Goal: Information Seeking & Learning: Learn about a topic

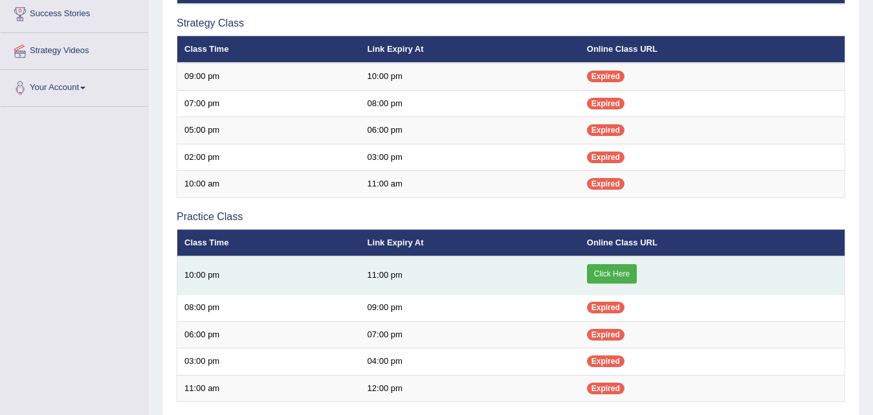
click at [593, 271] on link "Click Here" at bounding box center [612, 273] width 50 height 19
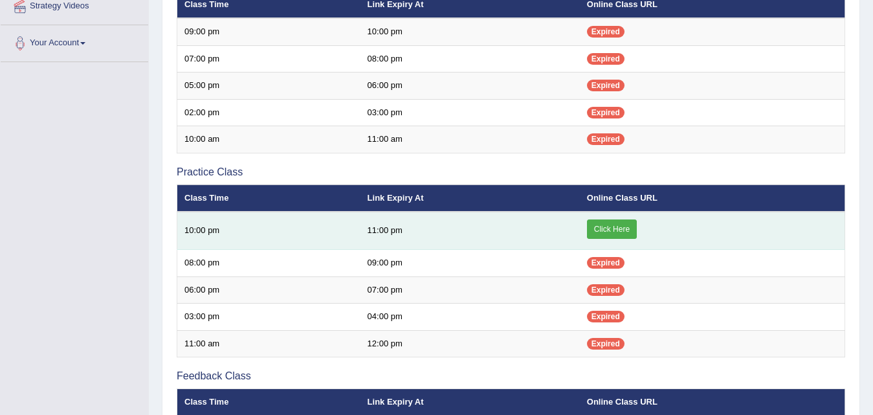
scroll to position [297, 0]
click at [472, 237] on td "11:00 pm" at bounding box center [469, 231] width 219 height 38
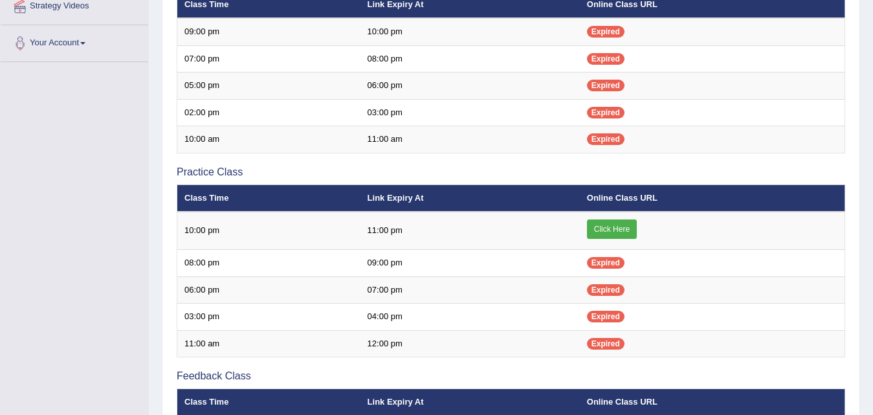
scroll to position [0, 0]
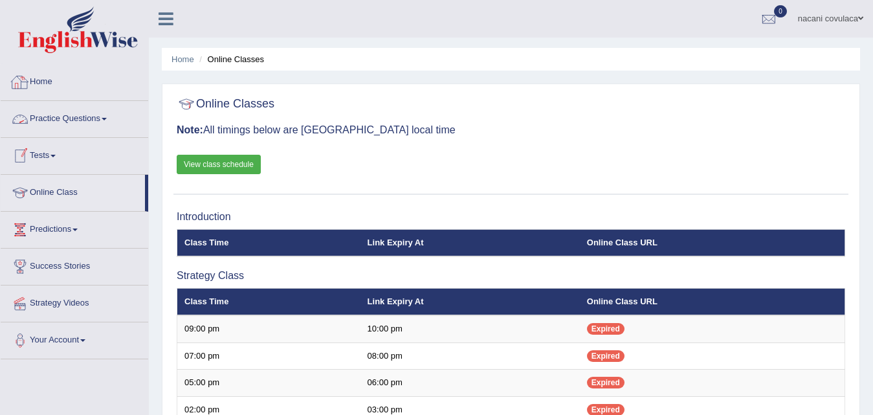
click at [38, 91] on link "Home" at bounding box center [74, 80] width 147 height 32
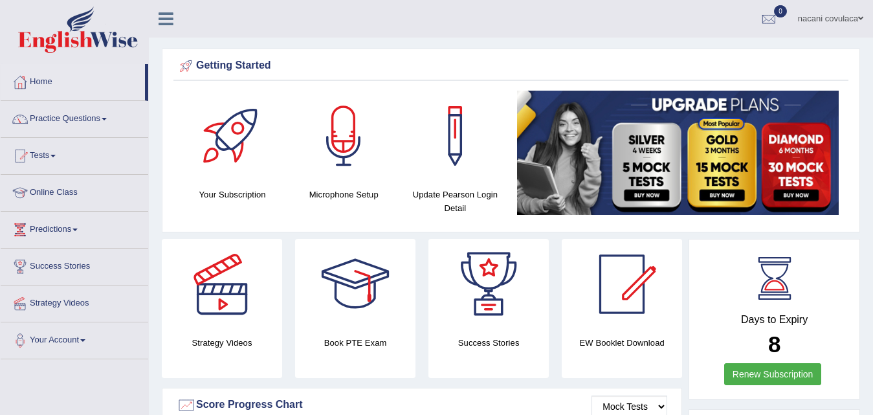
click at [101, 120] on link "Practice Questions" at bounding box center [74, 117] width 147 height 32
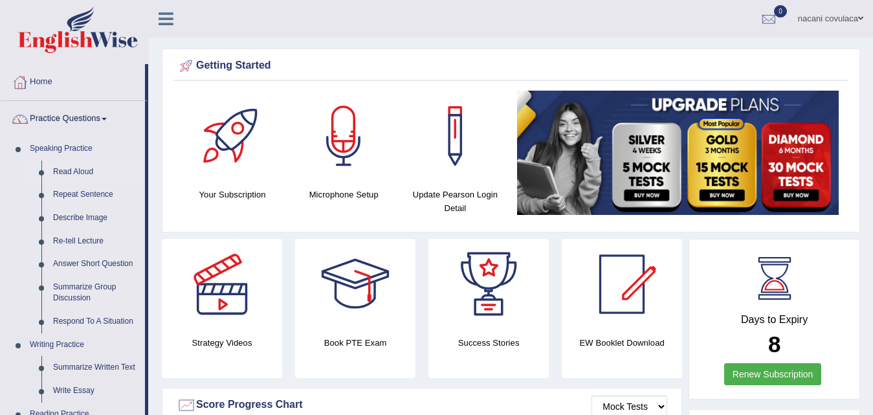
click at [83, 175] on link "Read Aloud" at bounding box center [96, 171] width 98 height 23
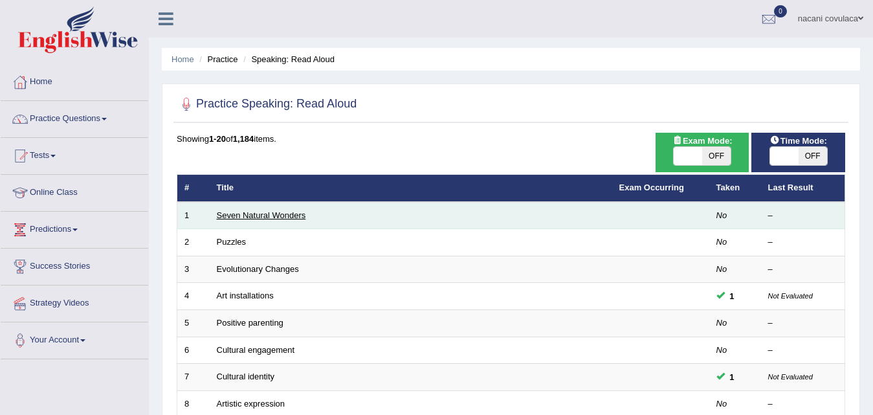
click at [270, 219] on link "Seven Natural Wonders" at bounding box center [261, 215] width 89 height 10
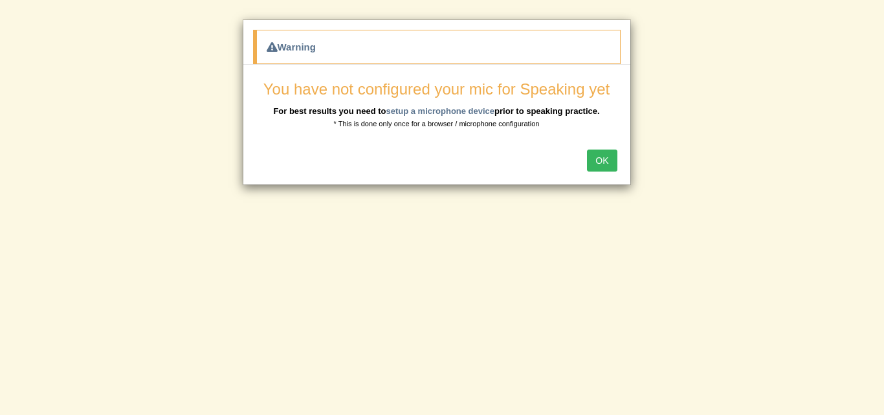
click at [604, 160] on button "OK" at bounding box center [602, 160] width 30 height 22
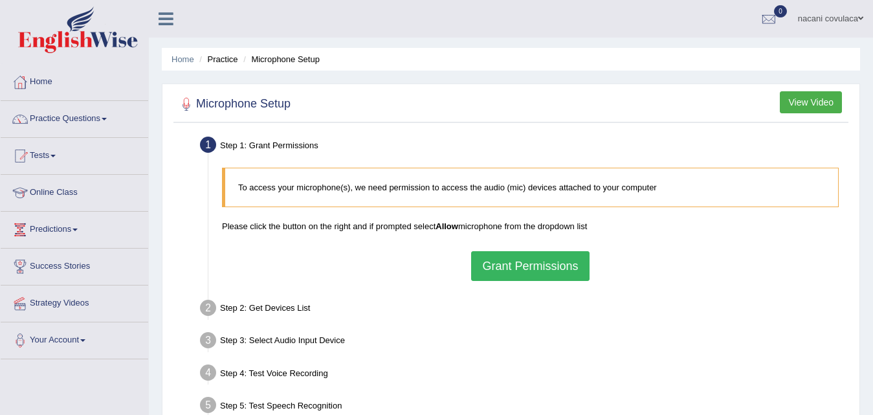
click at [532, 267] on button "Grant Permissions" at bounding box center [530, 266] width 118 height 30
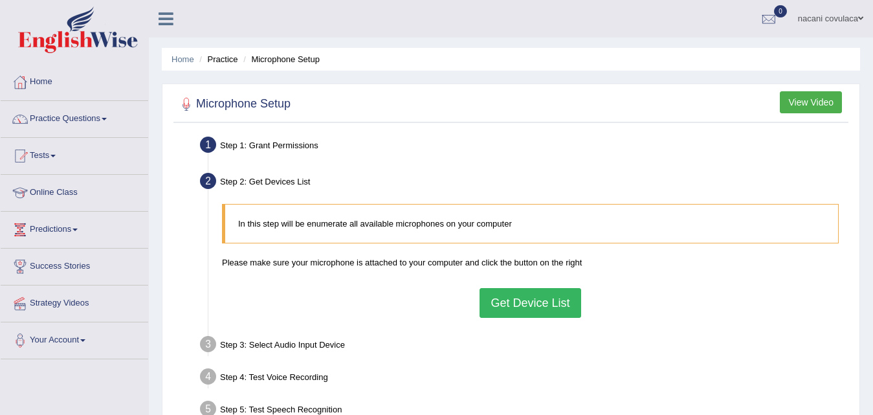
click at [501, 306] on button "Get Device List" at bounding box center [529, 303] width 101 height 30
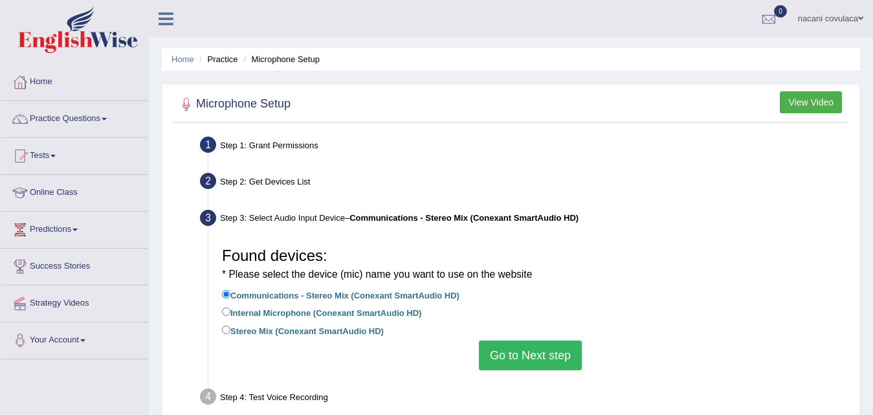
click at [499, 354] on button "Go to Next step" at bounding box center [530, 355] width 103 height 30
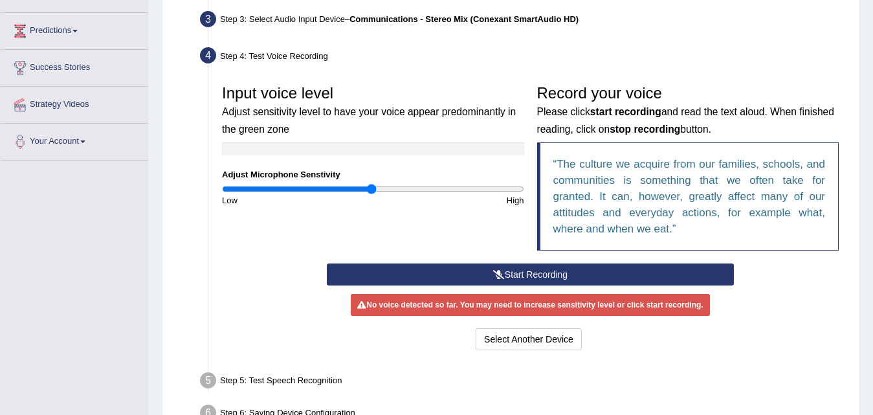
scroll to position [215, 0]
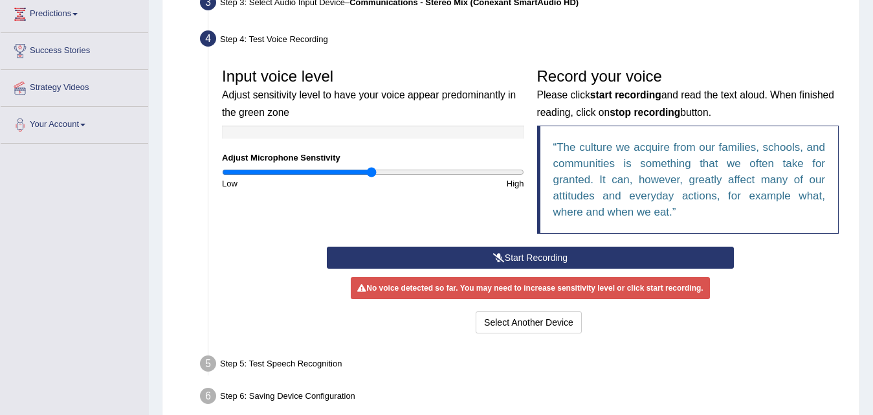
click at [679, 257] on button "Start Recording" at bounding box center [530, 257] width 407 height 22
